Goal: Browse casually: Explore the website without a specific task or goal

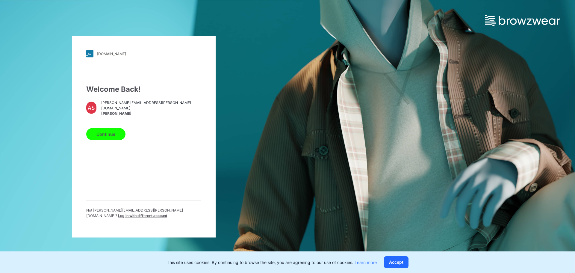
click at [113, 136] on button "Continue" at bounding box center [105, 134] width 39 height 12
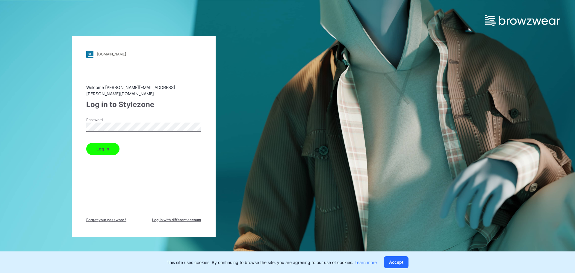
click at [86, 143] on button "Log in" at bounding box center [102, 149] width 33 height 12
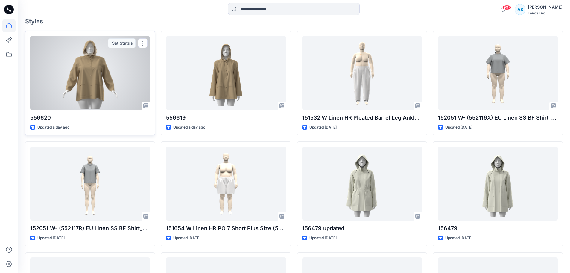
scroll to position [180, 0]
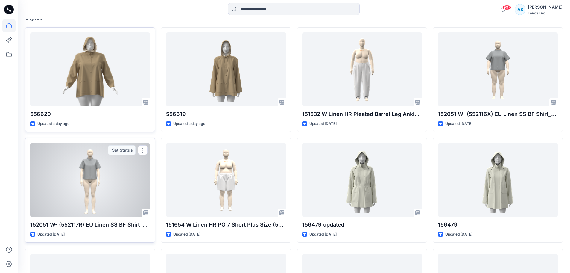
click at [117, 176] on div at bounding box center [90, 180] width 120 height 74
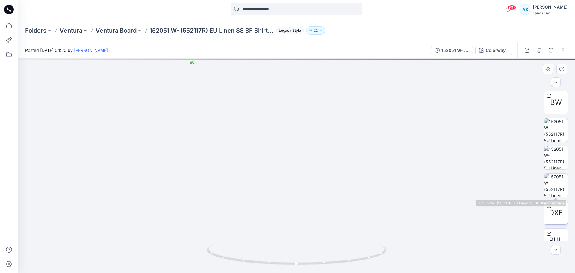
scroll to position [30, 0]
click at [549, 177] on img at bounding box center [555, 182] width 23 height 23
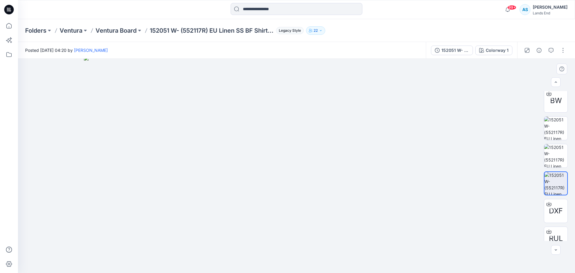
drag, startPoint x: 308, startPoint y: 99, endPoint x: 311, endPoint y: 191, distance: 91.6
click at [311, 191] on img at bounding box center [296, 164] width 425 height 217
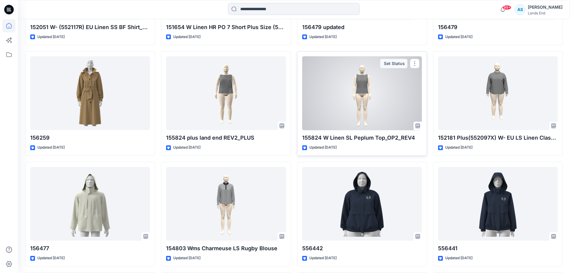
scroll to position [378, 0]
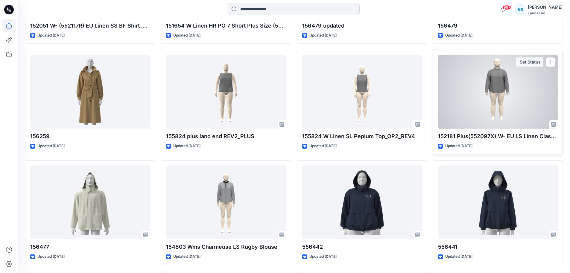
click at [479, 103] on div at bounding box center [498, 92] width 120 height 74
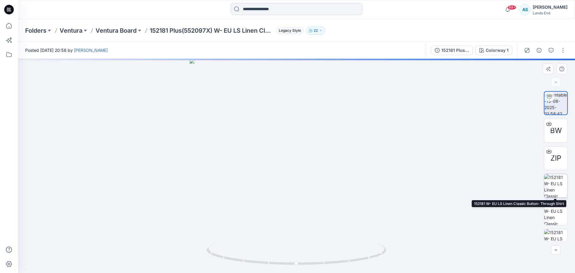
click at [557, 180] on img at bounding box center [555, 185] width 23 height 23
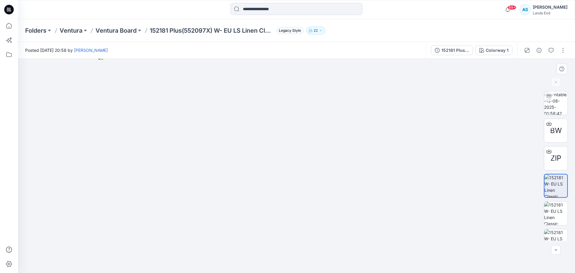
drag, startPoint x: 300, startPoint y: 84, endPoint x: 301, endPoint y: 164, distance: 80.2
click at [301, 165] on img at bounding box center [296, 164] width 397 height 218
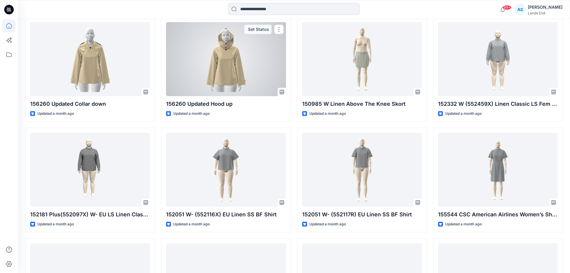
scroll to position [1191, 0]
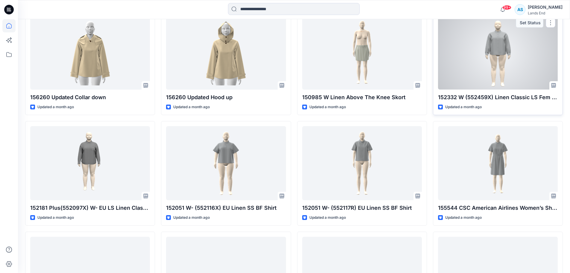
click at [468, 64] on div at bounding box center [498, 53] width 120 height 74
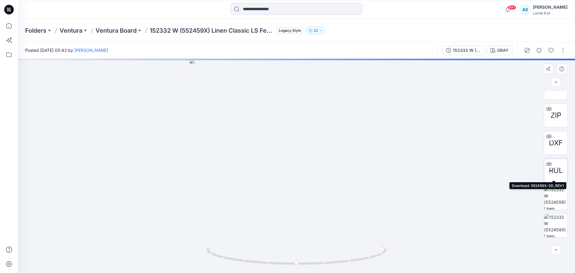
scroll to position [60, 0]
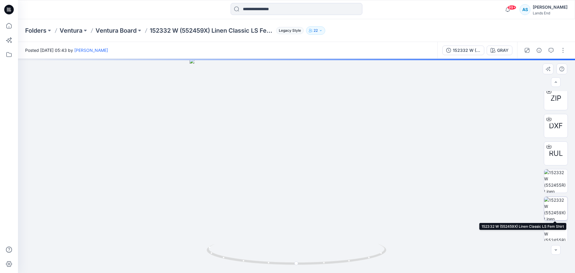
click at [553, 203] on img at bounding box center [555, 208] width 23 height 23
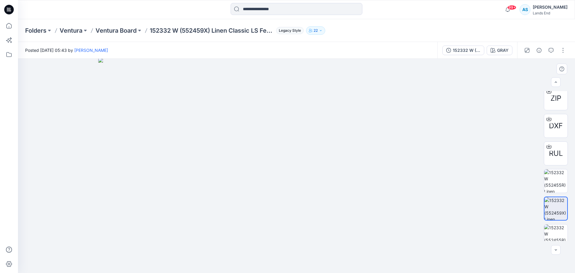
drag, startPoint x: 306, startPoint y: 79, endPoint x: 305, endPoint y: 159, distance: 80.2
click at [305, 159] on img at bounding box center [296, 165] width 397 height 215
